Goal: Transaction & Acquisition: Subscribe to service/newsletter

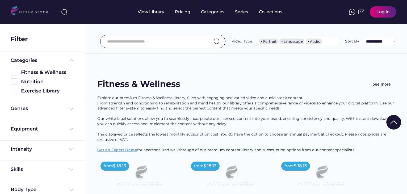
select select "**********"
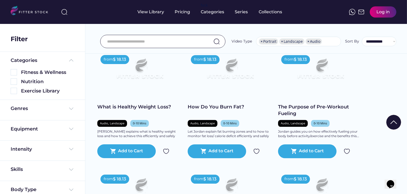
click at [390, 183] on icon "Chat widget" at bounding box center [389, 184] width 7 height 8
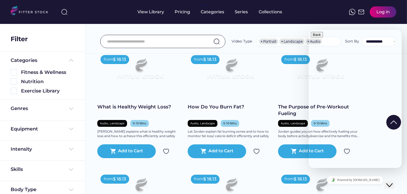
type textarea "**********"
click at [391, 182] on icon "Close Chat This icon closes the chat window." at bounding box center [389, 185] width 6 height 6
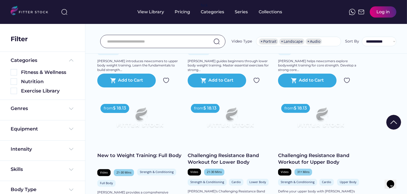
scroll to position [1067, 0]
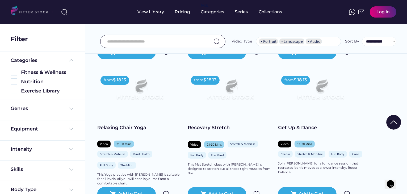
scroll to position [515, 0]
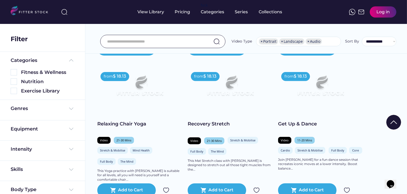
click at [292, 74] on div "from" at bounding box center [288, 76] width 9 height 5
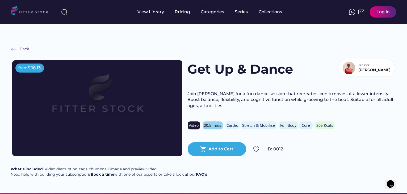
click at [365, 104] on div "Get Up & Dance Trainer Jane Join Jane for a fun dance session that recreates ic…" at bounding box center [291, 108] width 207 height 96
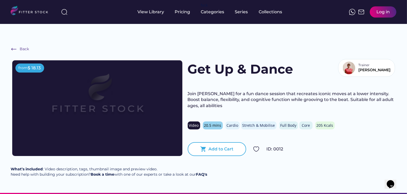
click at [226, 142] on div "shopping_cart Add to Cart" at bounding box center [217, 149] width 58 height 14
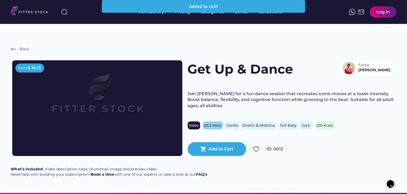
click at [334, 35] on div "Back from $ 18.13 Get Up & Dance Trainer Jane Join Jane for a fun dance session…" at bounding box center [203, 114] width 407 height 158
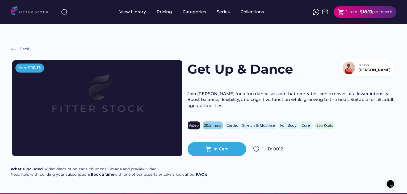
click at [362, 14] on strong "18.13" at bounding box center [367, 11] width 10 height 5
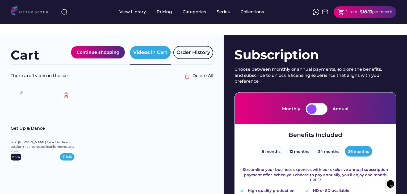
click at [395, 46] on div "Subscription" at bounding box center [315, 55] width 162 height 18
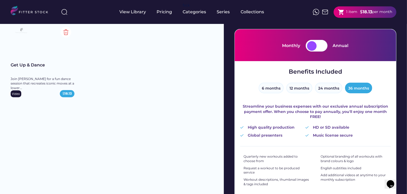
scroll to position [64, 0]
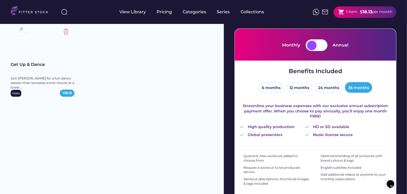
click at [319, 41] on div at bounding box center [322, 46] width 10 height 10
click at [313, 41] on div at bounding box center [312, 46] width 10 height 10
click at [389, 86] on div "Benefits Included 6 months 12 months 24 months 36 months Streamline your busine…" at bounding box center [315, 102] width 151 height 70
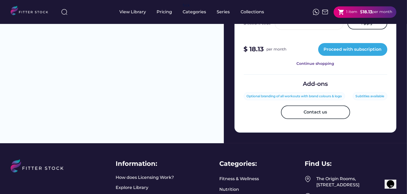
scroll to position [244, 0]
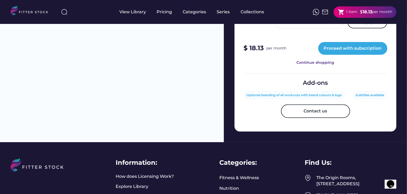
click at [374, 93] on div "Subtitles available" at bounding box center [370, 95] width 29 height 5
click at [337, 93] on div "Optional branding of all workouts with brand colours & logo" at bounding box center [294, 95] width 95 height 5
click at [317, 79] on div "Add-ons" at bounding box center [315, 83] width 25 height 8
click at [320, 93] on div "Optional branding of all workouts with brand colours & logo" at bounding box center [294, 95] width 95 height 5
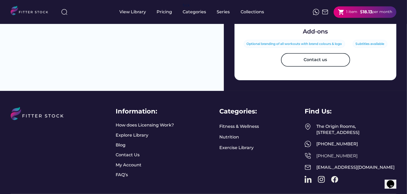
scroll to position [298, 0]
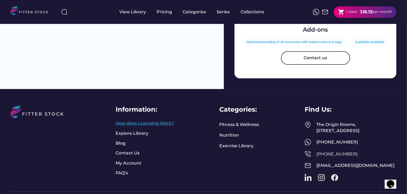
click at [142, 120] on link "How does Licensing Work?" at bounding box center [145, 123] width 58 height 6
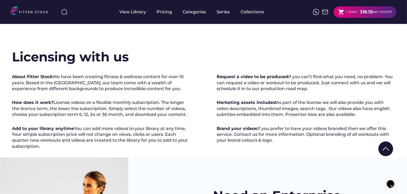
drag, startPoint x: 407, startPoint y: 23, endPoint x: 407, endPoint y: 47, distance: 24.2
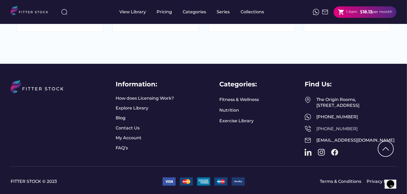
scroll to position [938, 0]
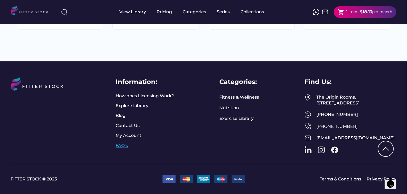
click at [126, 143] on link "FAQ’s" at bounding box center [122, 146] width 13 height 6
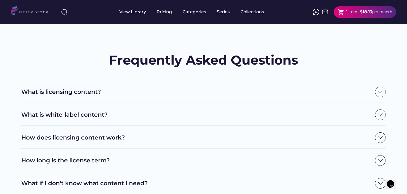
click at [381, 87] on img at bounding box center [380, 92] width 11 height 11
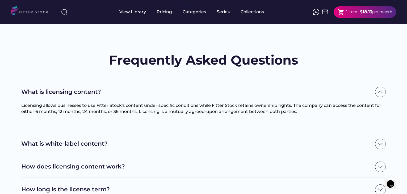
click at [379, 162] on img at bounding box center [380, 167] width 11 height 11
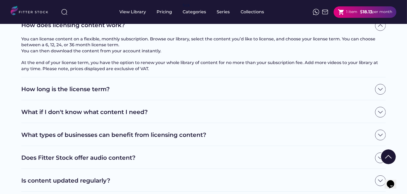
scroll to position [163, 0]
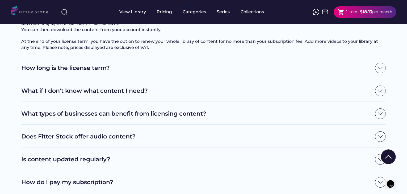
click at [378, 86] on img at bounding box center [380, 91] width 11 height 11
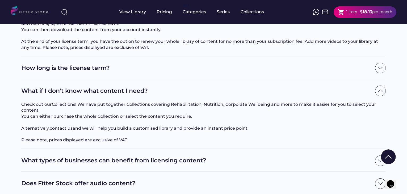
click at [376, 65] on img at bounding box center [380, 68] width 11 height 11
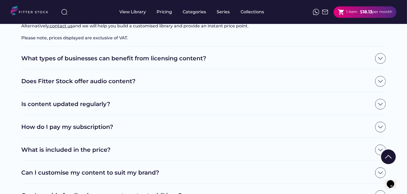
scroll to position [320, 0]
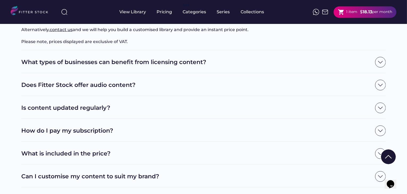
click at [382, 90] on img at bounding box center [380, 85] width 11 height 11
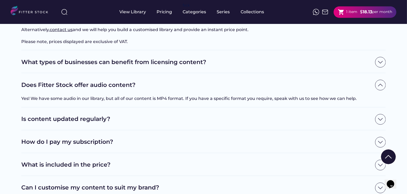
drag, startPoint x: 407, startPoint y: 84, endPoint x: 406, endPoint y: 92, distance: 7.7
click at [406, 92] on div "Frequently Asked Questions What is licensing content? Licensing allows business…" at bounding box center [203, 125] width 407 height 820
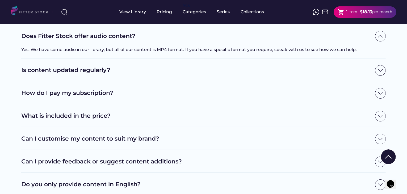
scroll to position [379, 0]
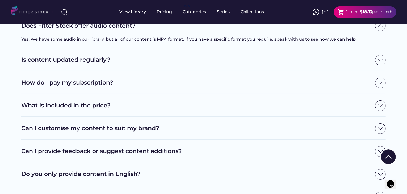
click at [378, 88] on img at bounding box center [380, 83] width 11 height 11
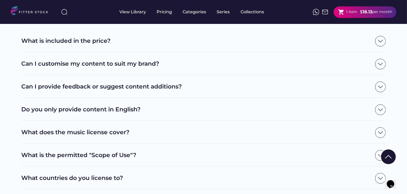
scroll to position [472, 0]
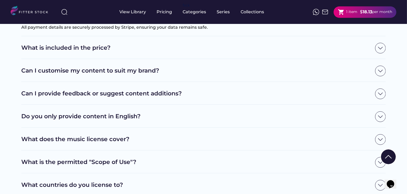
click at [381, 53] on img at bounding box center [380, 48] width 11 height 11
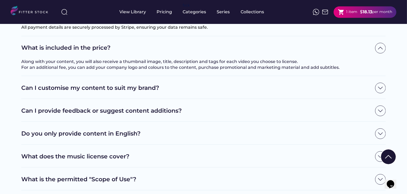
click at [381, 93] on img at bounding box center [380, 88] width 11 height 11
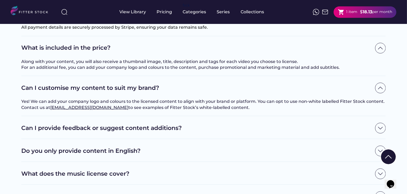
click at [11, 108] on div "Frequently Asked Questions What is licensing content? Licensing allows business…" at bounding box center [203, 7] width 407 height 889
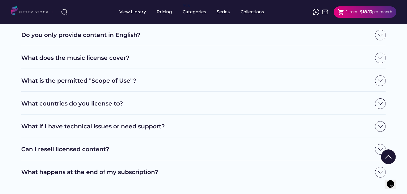
scroll to position [589, 0]
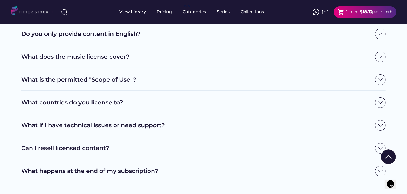
click at [164, 39] on div "Do you only provide content in English?" at bounding box center [203, 34] width 364 height 11
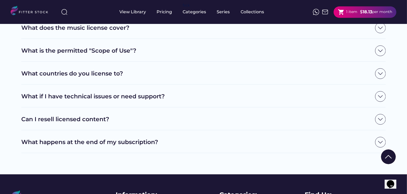
scroll to position [642, 0]
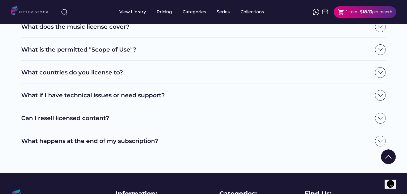
click at [40, 54] on h2 "What is the permitted "Scope of Use"?" at bounding box center [196, 50] width 351 height 8
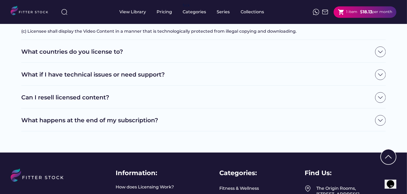
scroll to position [716, 0]
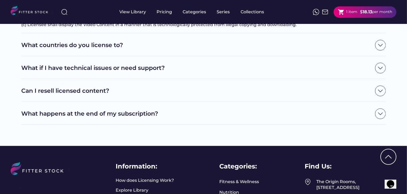
click at [39, 56] on div "What countries do you license to?" at bounding box center [203, 44] width 364 height 23
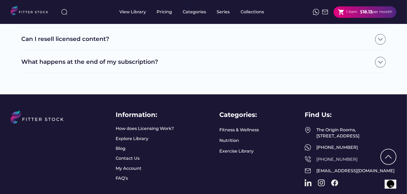
scroll to position [780, 0]
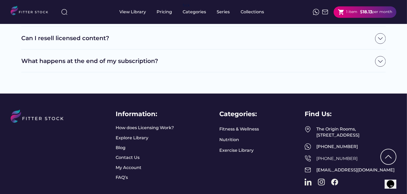
click at [45, 65] on h2 "What happens at the end of my subscription?" at bounding box center [196, 61] width 351 height 8
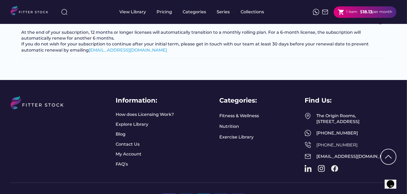
scroll to position [653, 0]
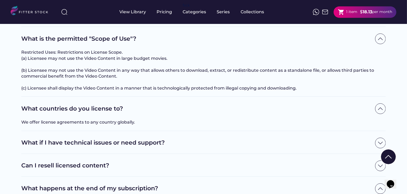
click at [344, 12] on div "shopping_cart 1 item" at bounding box center [347, 12] width 19 height 7
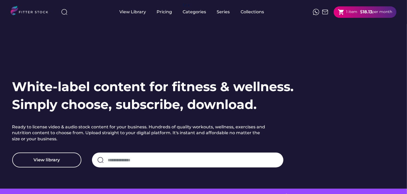
click at [348, 13] on div "1 item" at bounding box center [351, 11] width 11 height 5
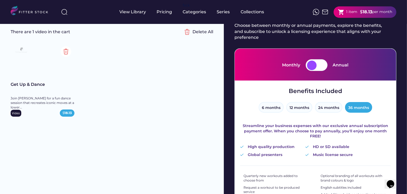
scroll to position [43, 0]
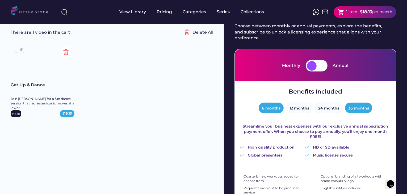
click at [268, 103] on button "6 months" at bounding box center [271, 108] width 25 height 11
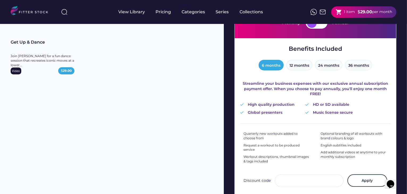
scroll to position [83, 0]
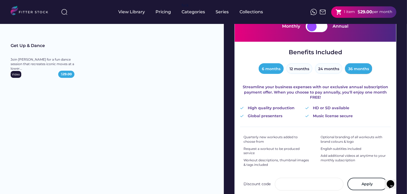
click at [358, 63] on button "36 months" at bounding box center [358, 68] width 27 height 11
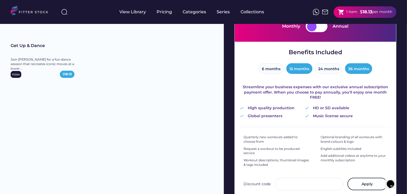
click at [301, 63] on button "12 months" at bounding box center [299, 68] width 26 height 11
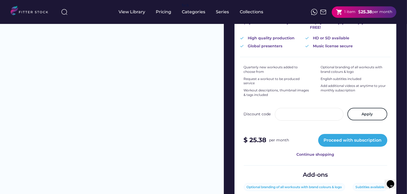
scroll to position [153, 0]
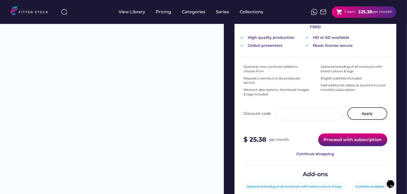
click at [347, 133] on button "Proceed with subscription" at bounding box center [352, 139] width 69 height 13
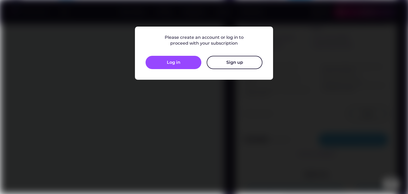
click at [233, 66] on button "Sign up" at bounding box center [235, 62] width 56 height 13
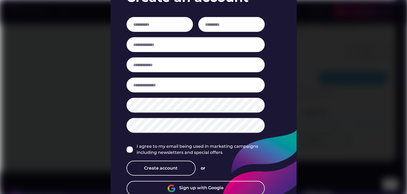
scroll to position [208, 0]
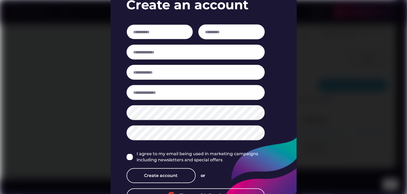
click at [162, 31] on input "input" at bounding box center [160, 31] width 66 height 15
type input "******"
type input "**********"
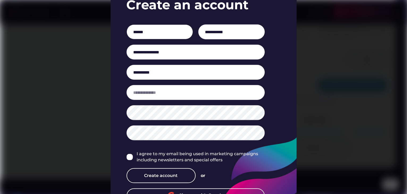
type input "**********"
click at [132, 156] on img at bounding box center [130, 157] width 6 height 6
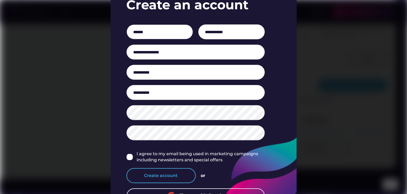
click at [159, 173] on button "Create account" at bounding box center [161, 175] width 69 height 15
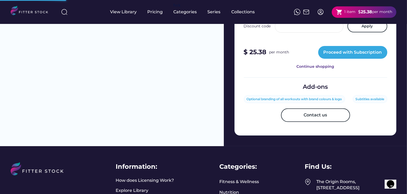
scroll to position [243, 0]
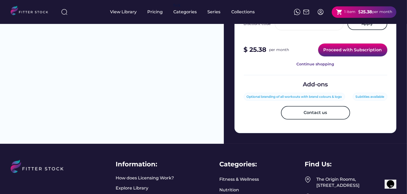
click at [342, 44] on button "Proceed with Subscription" at bounding box center [352, 50] width 69 height 13
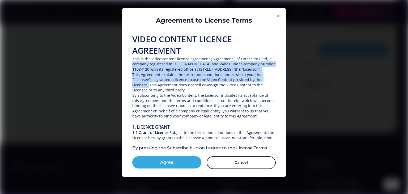
drag, startPoint x: 276, startPoint y: 58, endPoint x: 276, endPoint y: 83, distance: 25.0
click at [276, 83] on div "Agreement to License Terms VIDEO CONTENT LICENCE AGREEMENT This is the video co…" at bounding box center [204, 92] width 165 height 169
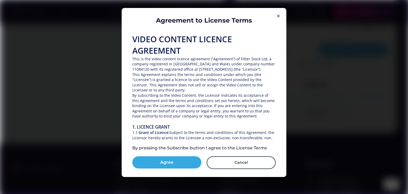
drag, startPoint x: 274, startPoint y: 49, endPoint x: 274, endPoint y: 73, distance: 23.7
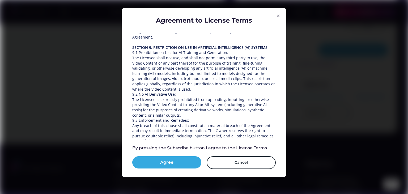
scroll to position [733, 0]
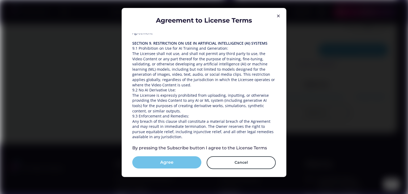
click at [186, 160] on button "Agree" at bounding box center [166, 162] width 69 height 12
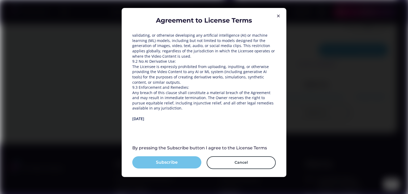
click at [184, 165] on button "Subscribe" at bounding box center [166, 162] width 69 height 12
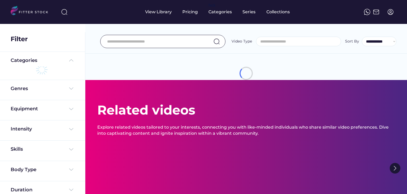
select select
select select "**********"
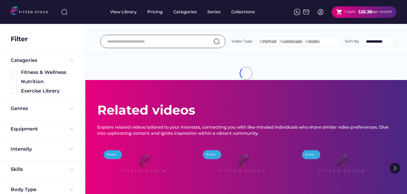
select select "**********"
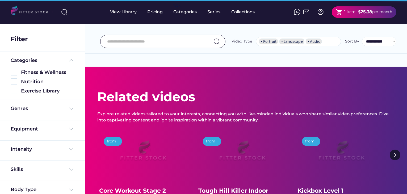
click at [14, 73] on img at bounding box center [14, 72] width 6 height 6
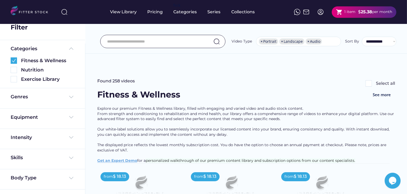
click at [321, 78] on div "Found 258 videos Select all" at bounding box center [246, 83] width 298 height 11
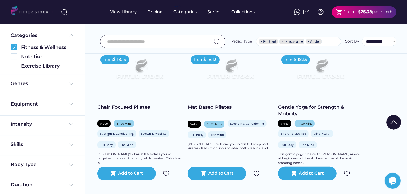
scroll to position [26, 0]
click at [72, 84] on img at bounding box center [71, 83] width 6 height 6
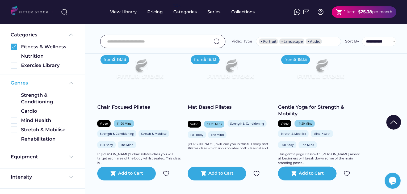
click at [66, 84] on div "Genres" at bounding box center [43, 83] width 64 height 7
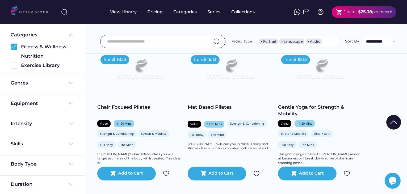
scroll to position [27, 0]
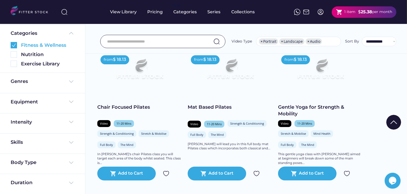
click at [14, 46] on img at bounding box center [14, 45] width 6 height 6
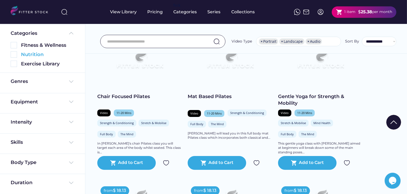
scroll to position [0, 0]
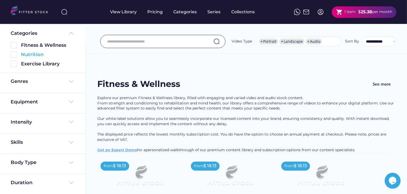
click at [12, 57] on img at bounding box center [14, 54] width 6 height 6
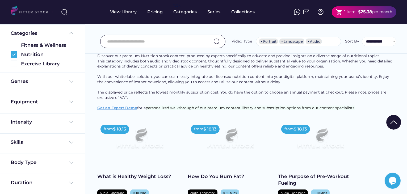
scroll to position [51, 0]
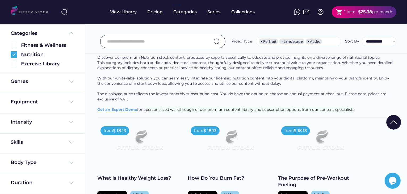
click at [236, 73] on div "Discover our premium Nutrition stock content, produced by experts specifically …" at bounding box center [246, 86] width 298 height 62
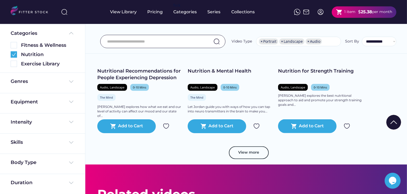
scroll to position [880, 0]
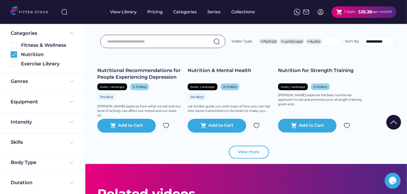
click at [250, 150] on button "View more" at bounding box center [249, 152] width 40 height 13
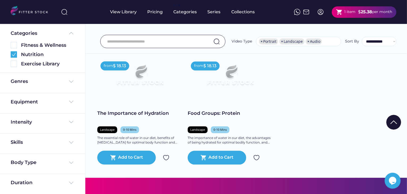
scroll to position [1316, 0]
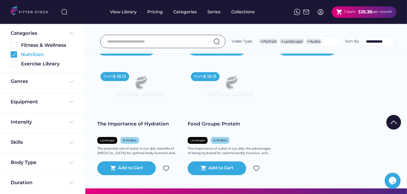
click at [14, 57] on img at bounding box center [14, 54] width 6 height 6
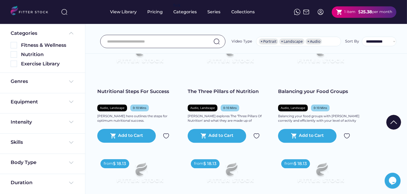
scroll to position [1175, 0]
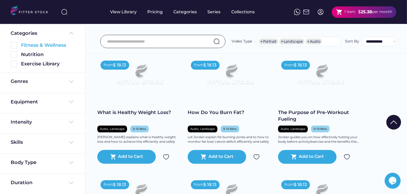
click at [12, 44] on img at bounding box center [14, 45] width 6 height 6
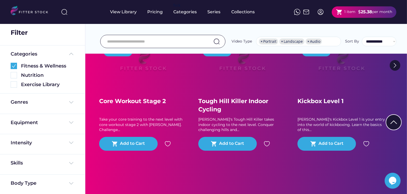
scroll to position [6, 0]
click at [395, 121] on img at bounding box center [393, 122] width 15 height 15
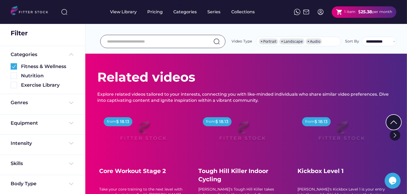
scroll to position [1040, 0]
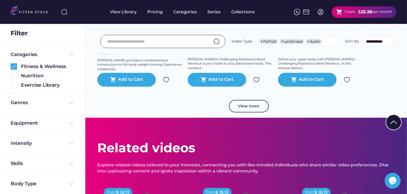
click at [373, 100] on div "View more" at bounding box center [246, 109] width 298 height 18
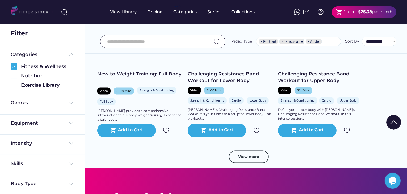
scroll to position [1021, 0]
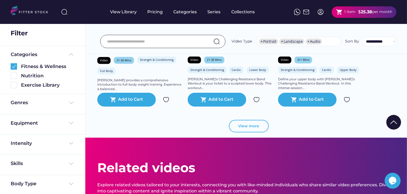
click at [253, 120] on button "View more" at bounding box center [249, 126] width 40 height 13
click at [68, 101] on img at bounding box center [71, 103] width 6 height 6
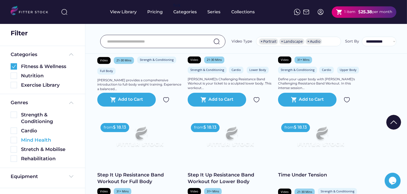
click at [15, 140] on img at bounding box center [14, 140] width 6 height 6
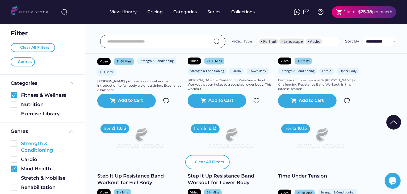
scroll to position [888, 0]
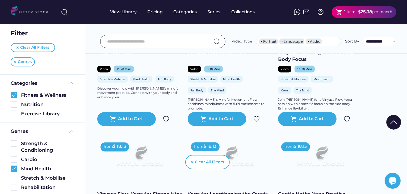
click at [393, 121] on img at bounding box center [393, 122] width 15 height 15
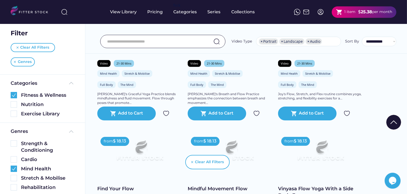
scroll to position [747, 0]
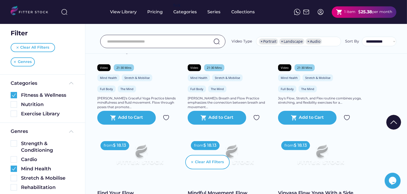
click at [393, 120] on img at bounding box center [393, 122] width 15 height 15
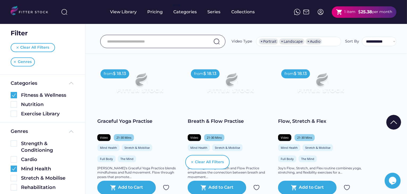
scroll to position [607, 0]
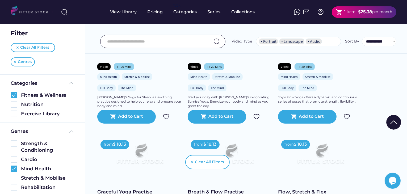
click at [390, 120] on img at bounding box center [393, 122] width 15 height 15
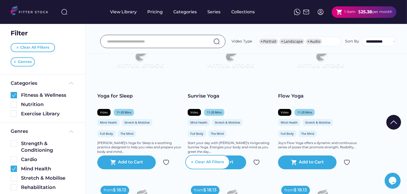
click at [390, 120] on img at bounding box center [393, 122] width 15 height 15
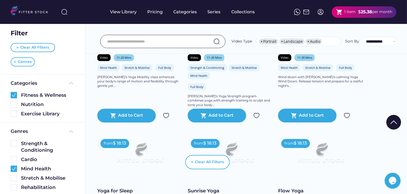
click at [390, 120] on img at bounding box center [393, 122] width 15 height 15
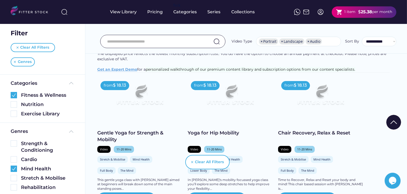
scroll to position [45, 0]
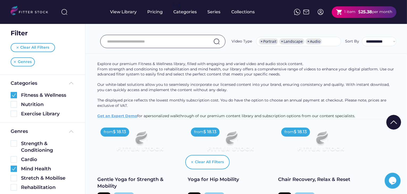
click at [390, 120] on img at bounding box center [393, 122] width 15 height 15
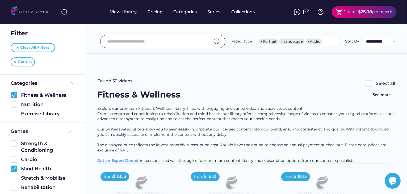
click at [369, 106] on div "Explore our premium Fitness & Wellness library, filled with engaging and varied…" at bounding box center [246, 134] width 298 height 57
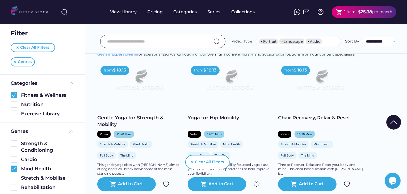
scroll to position [117, 0]
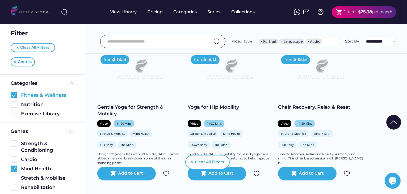
click at [14, 94] on img at bounding box center [14, 95] width 6 height 6
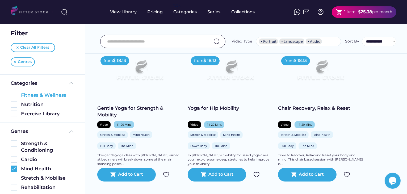
scroll to position [0, 0]
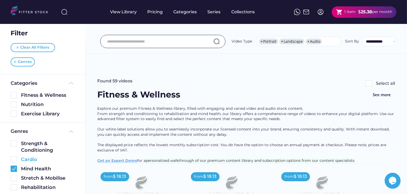
click at [12, 160] on img at bounding box center [14, 159] width 6 height 6
click at [15, 159] on img at bounding box center [14, 159] width 6 height 6
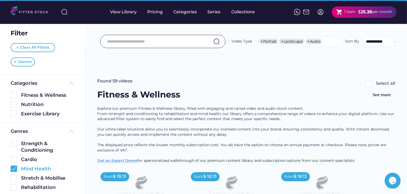
click at [15, 167] on img at bounding box center [14, 169] width 6 height 6
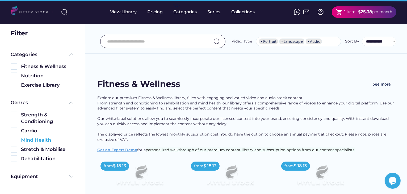
click at [13, 139] on img at bounding box center [14, 140] width 6 height 6
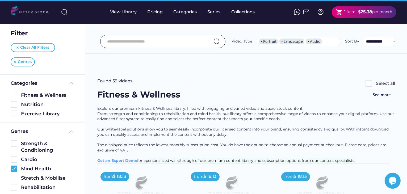
click at [253, 78] on div "Found 59 videos Select all" at bounding box center [246, 83] width 298 height 11
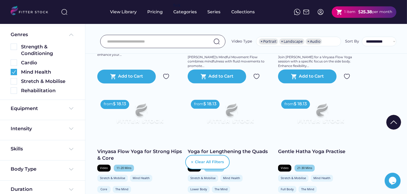
scroll to position [109, 0]
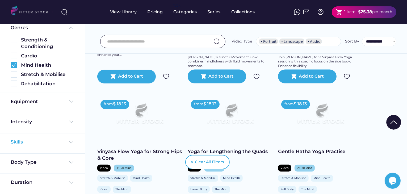
click at [70, 140] on img at bounding box center [71, 142] width 6 height 6
click at [14, 175] on img at bounding box center [14, 173] width 6 height 6
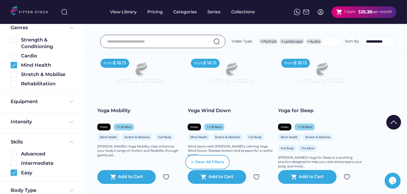
scroll to position [273, 0]
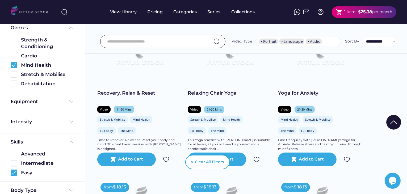
click at [390, 123] on img at bounding box center [393, 122] width 15 height 15
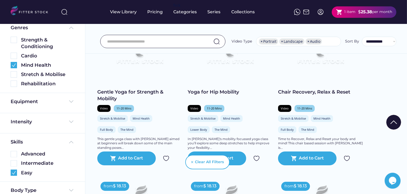
click at [390, 121] on img at bounding box center [393, 122] width 15 height 15
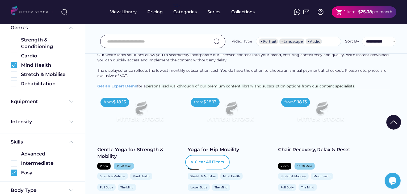
click at [390, 120] on body "Found 27 videos Select all Fitness & Wellness See more Explore our premium Fitn…" at bounding box center [203, 23] width 407 height 194
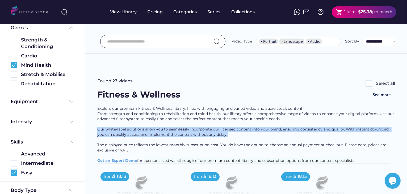
click at [390, 121] on div "Explore our premium Fitness & Wellness library, filled with engaging and varied…" at bounding box center [246, 134] width 298 height 57
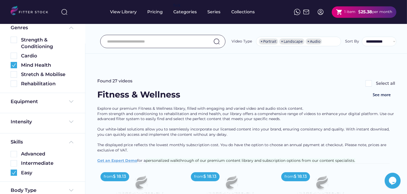
click at [348, 106] on div "Explore our premium Fitness & Wellness library, filled with engaging and varied…" at bounding box center [246, 134] width 298 height 57
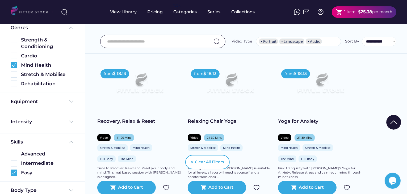
scroll to position [137, 0]
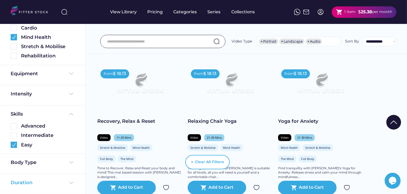
click at [68, 182] on img at bounding box center [71, 183] width 6 height 6
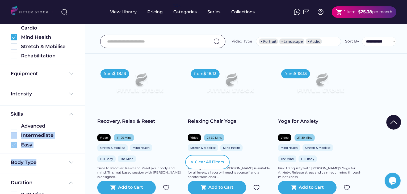
drag, startPoint x: 83, startPoint y: 126, endPoint x: 83, endPoint y: 161, distance: 34.8
click at [83, 161] on div "Filter Clear All Filters Genres Skills Categories Fitness & Wellness Nutrition …" at bounding box center [42, 97] width 85 height 194
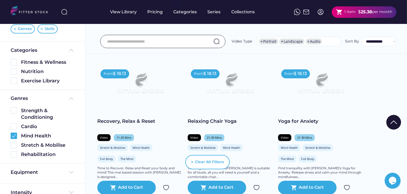
scroll to position [36, 0]
